Goal: Task Accomplishment & Management: Manage account settings

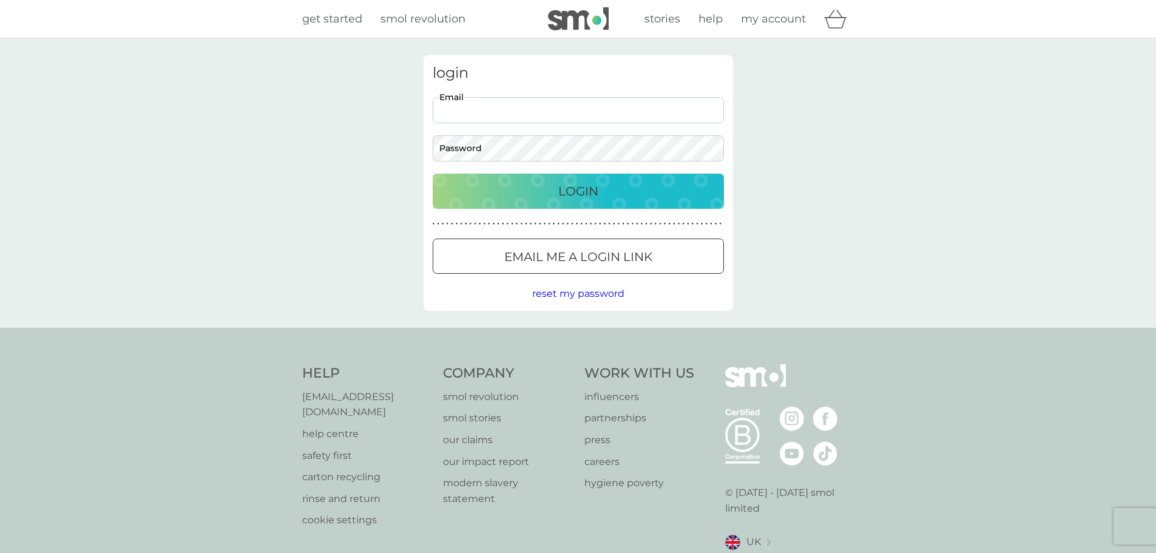
click at [460, 100] on input "Email" at bounding box center [578, 110] width 291 height 26
type input "sheri.sturgess@gmail.com"
click at [460, 175] on div "Login" at bounding box center [578, 190] width 267 height 19
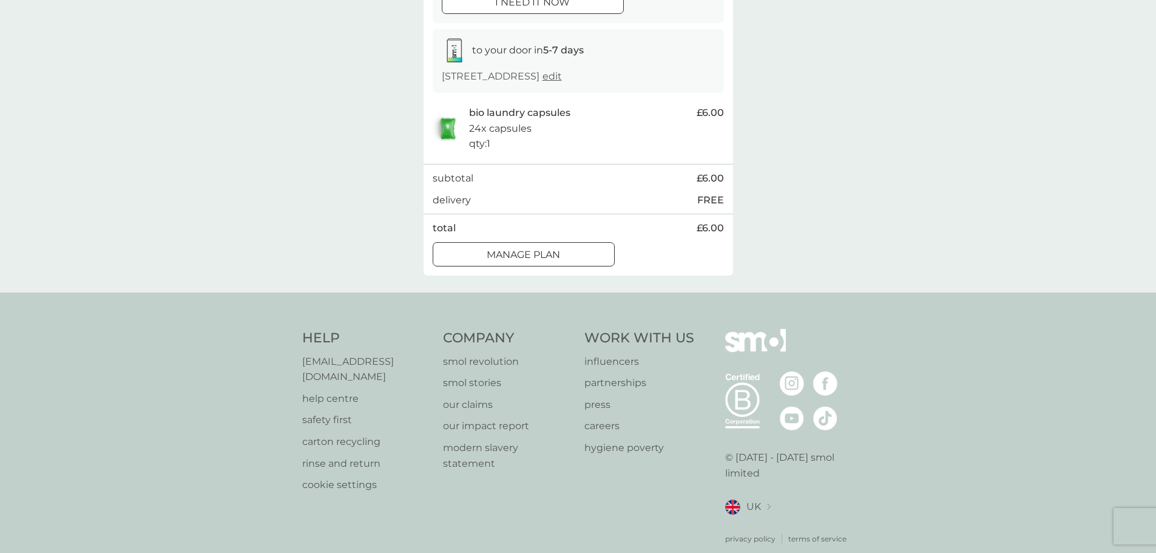
scroll to position [182, 0]
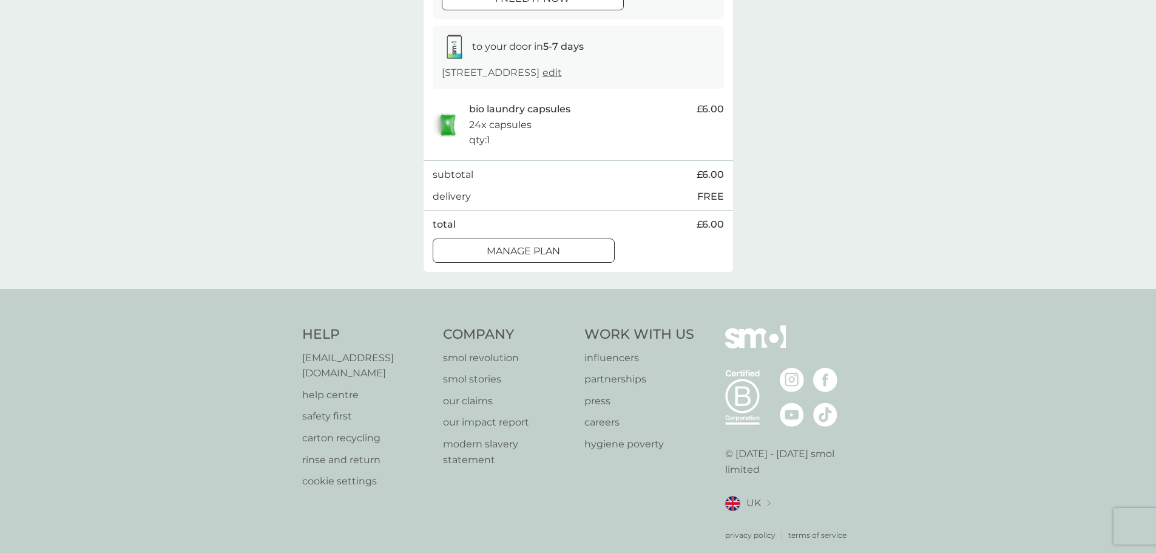
click at [535, 257] on div at bounding box center [524, 251] width 44 height 13
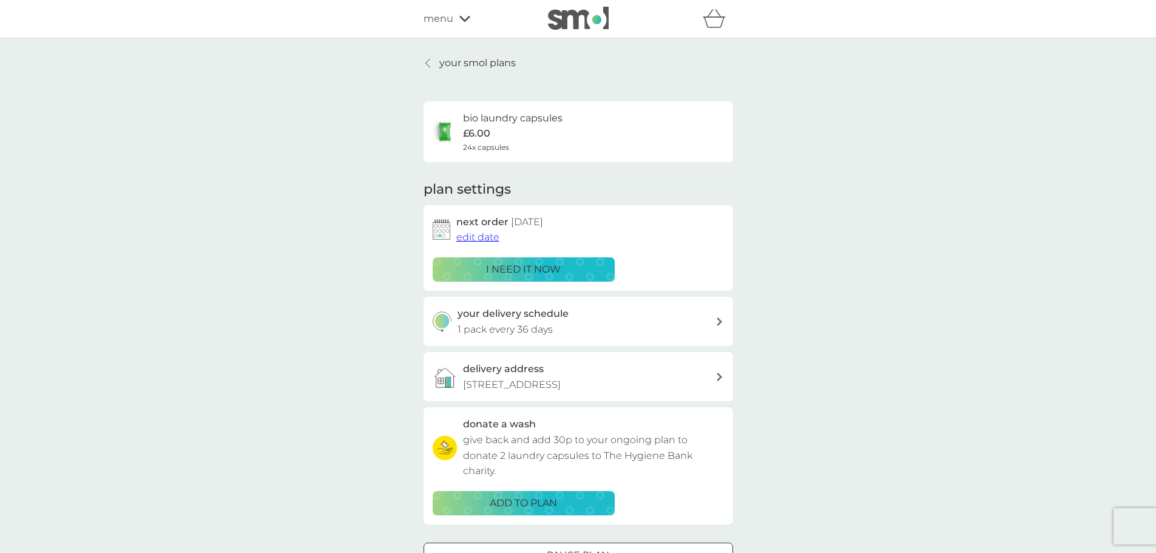
click at [481, 238] on span "edit date" at bounding box center [477, 237] width 43 height 12
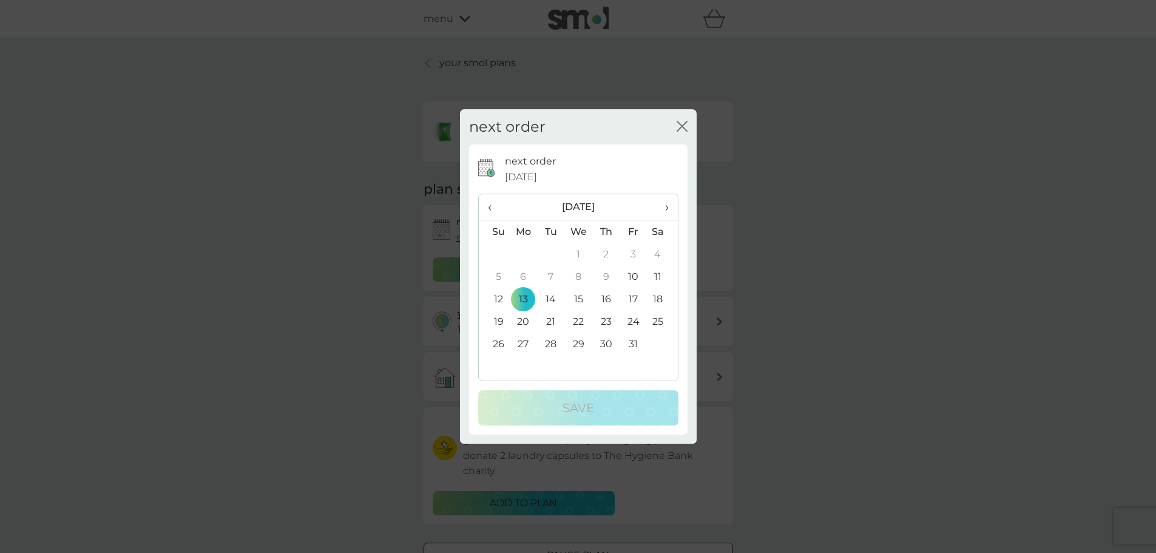
click at [668, 207] on span "›" at bounding box center [662, 206] width 12 height 25
click at [521, 275] on td "3" at bounding box center [524, 276] width 28 height 22
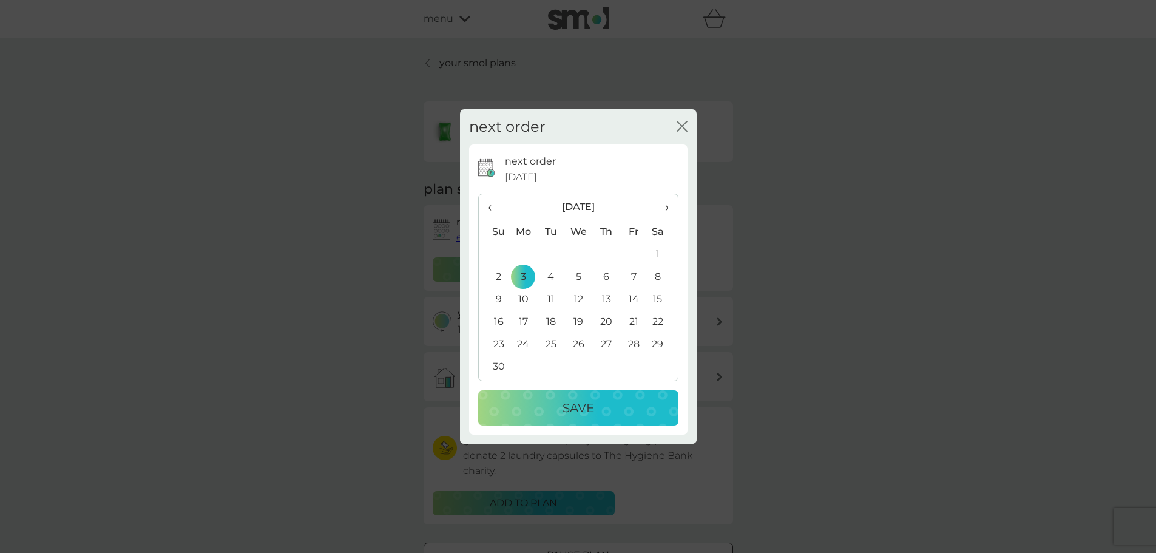
click at [557, 409] on div "Save" at bounding box center [578, 407] width 176 height 19
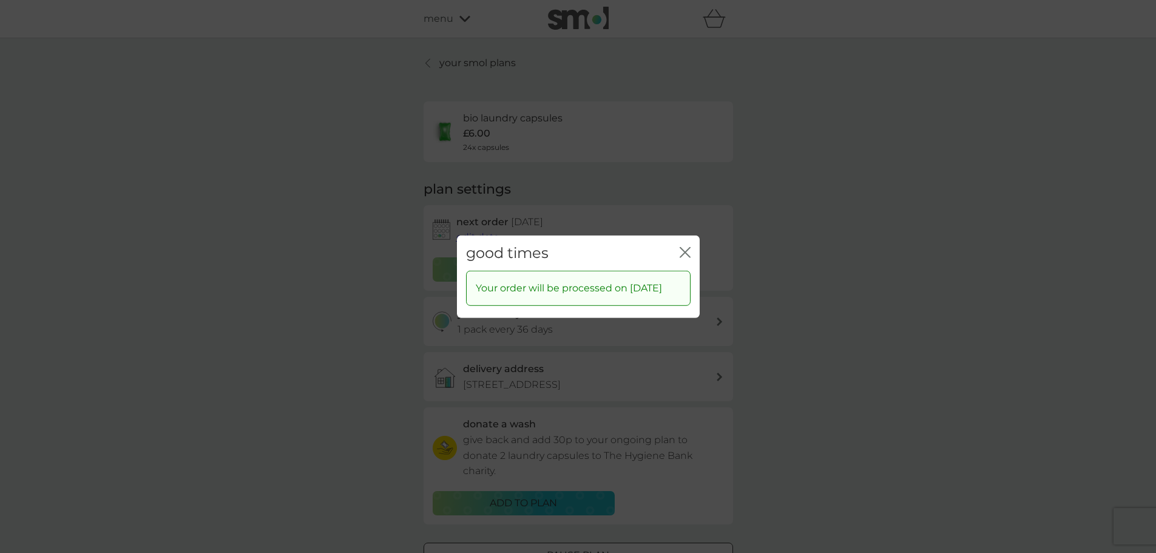
click at [683, 246] on icon "close" at bounding box center [685, 251] width 11 height 11
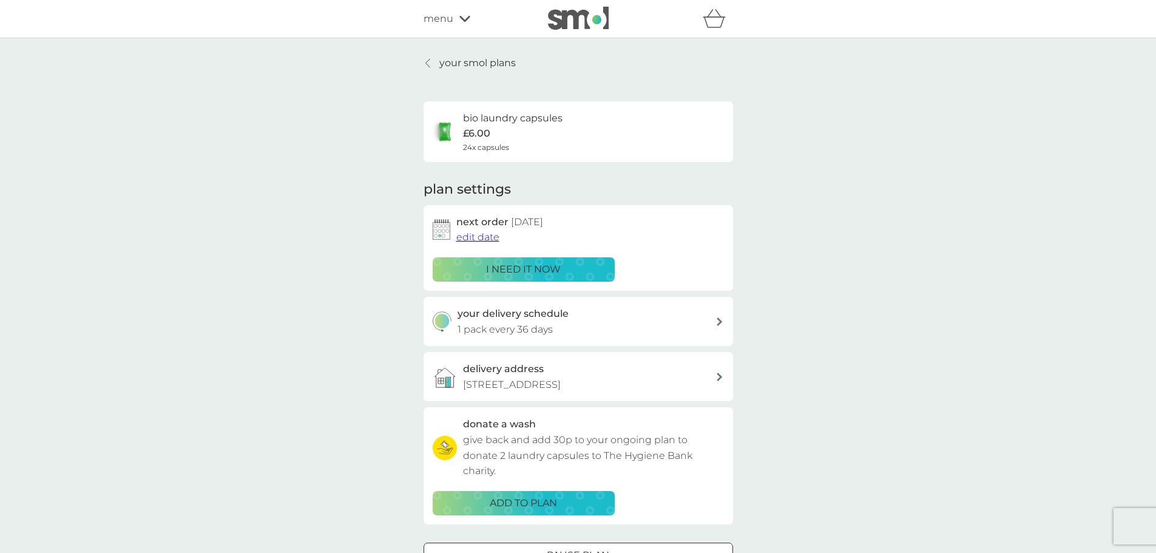
click at [427, 60] on icon at bounding box center [428, 63] width 5 height 10
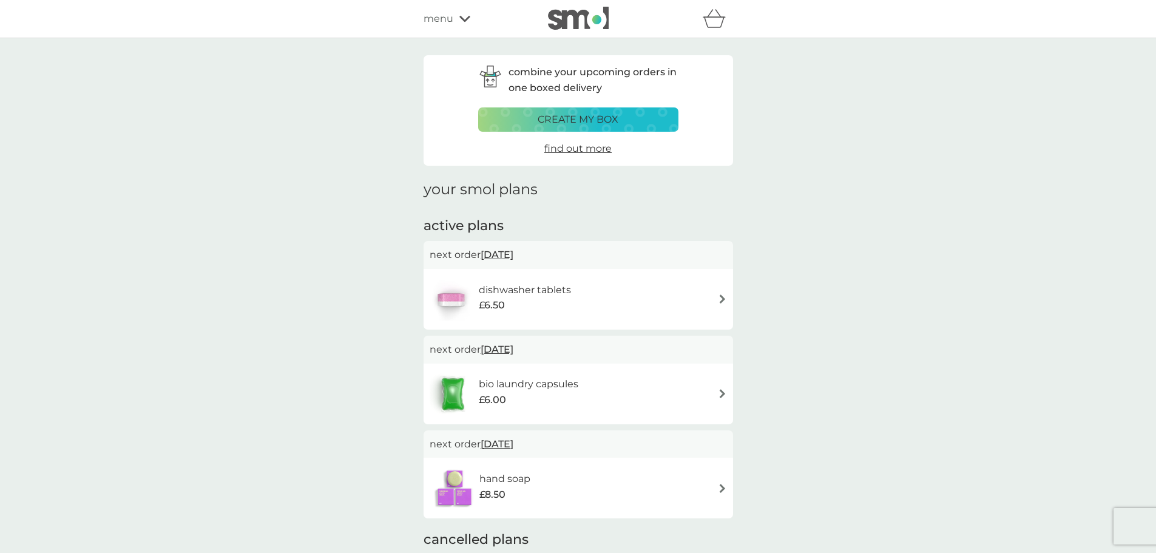
click at [435, 16] on span "menu" at bounding box center [439, 19] width 30 height 16
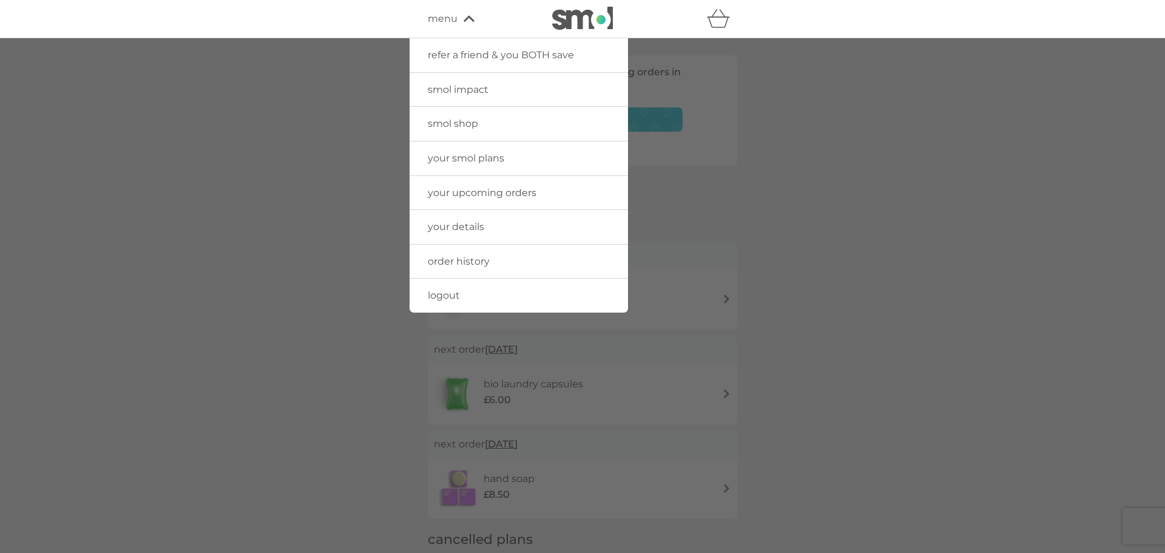
click at [432, 293] on span "logout" at bounding box center [444, 296] width 32 height 12
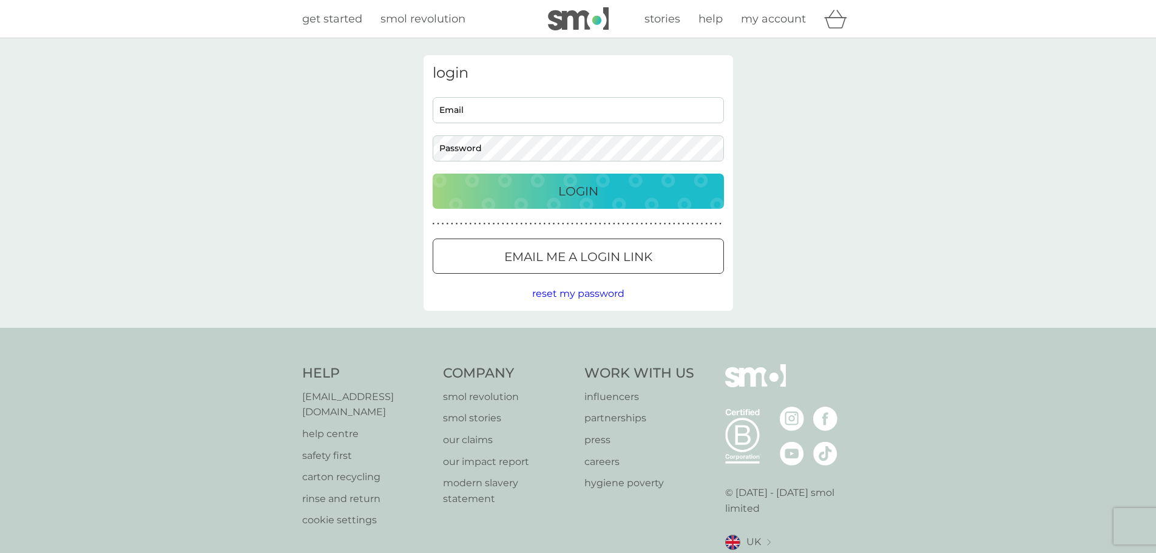
click at [1118, 74] on div "login Email Password Login ● ● ● ● ● ● ● ● ● ● ● ● ● ● ● ● ● ● ● ● ● ● ● ● ● ● …" at bounding box center [578, 183] width 1156 height 290
